Goal: Task Accomplishment & Management: Use online tool/utility

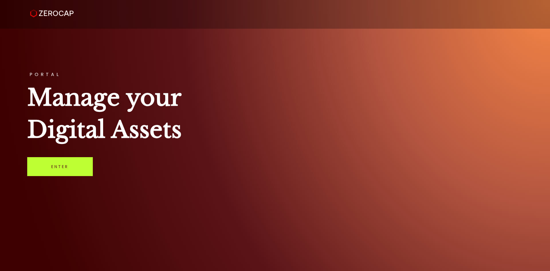
click at [57, 163] on link "Enter" at bounding box center [60, 166] width 66 height 19
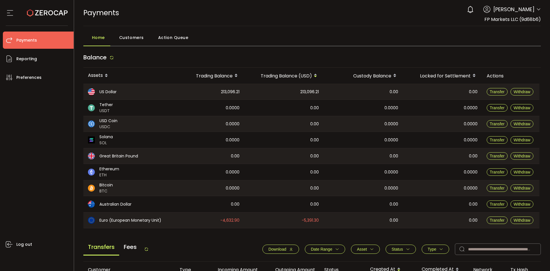
scroll to position [95, 0]
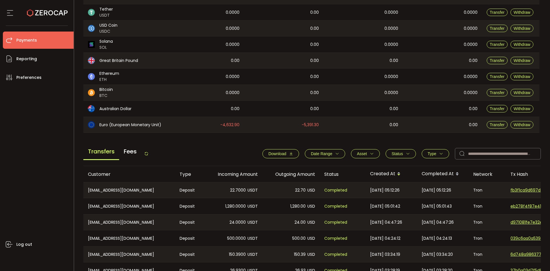
click at [145, 154] on div "Transfers Fees" at bounding box center [115, 153] width 65 height 13
click at [149, 153] on icon at bounding box center [146, 153] width 5 height 5
click at [146, 153] on icon at bounding box center [146, 153] width 5 height 5
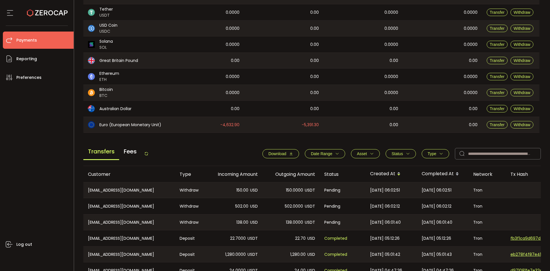
click at [148, 156] on icon at bounding box center [146, 153] width 5 height 5
click at [146, 154] on icon at bounding box center [146, 153] width 5 height 5
